Goal: Task Accomplishment & Management: Manage account settings

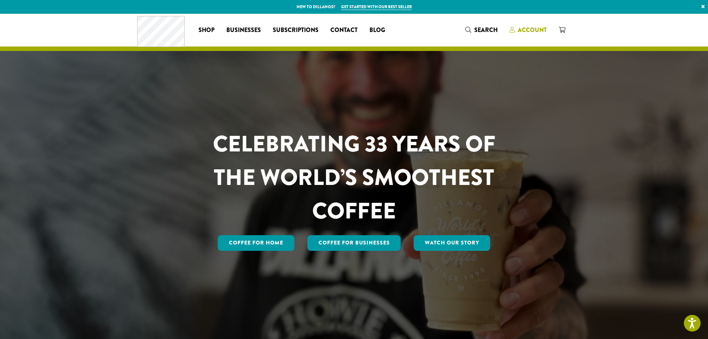
click at [528, 25] on link "Account" at bounding box center [528, 30] width 49 height 12
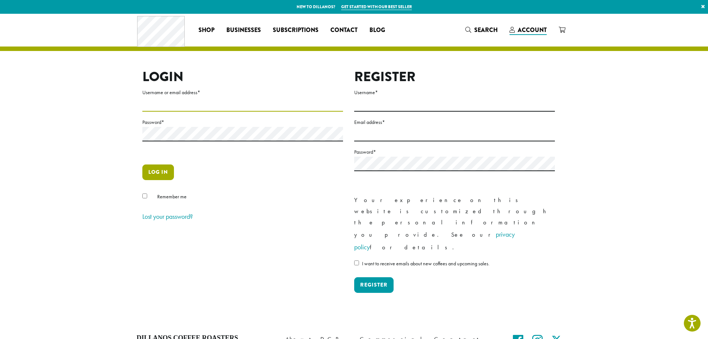
type input "**********"
click at [155, 176] on button "Log in" at bounding box center [158, 172] width 32 height 16
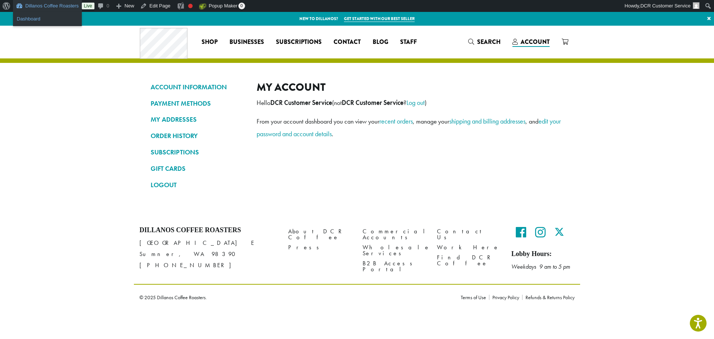
click at [56, 21] on link "Dashboard" at bounding box center [47, 19] width 69 height 10
